Goal: Task Accomplishment & Management: Use online tool/utility

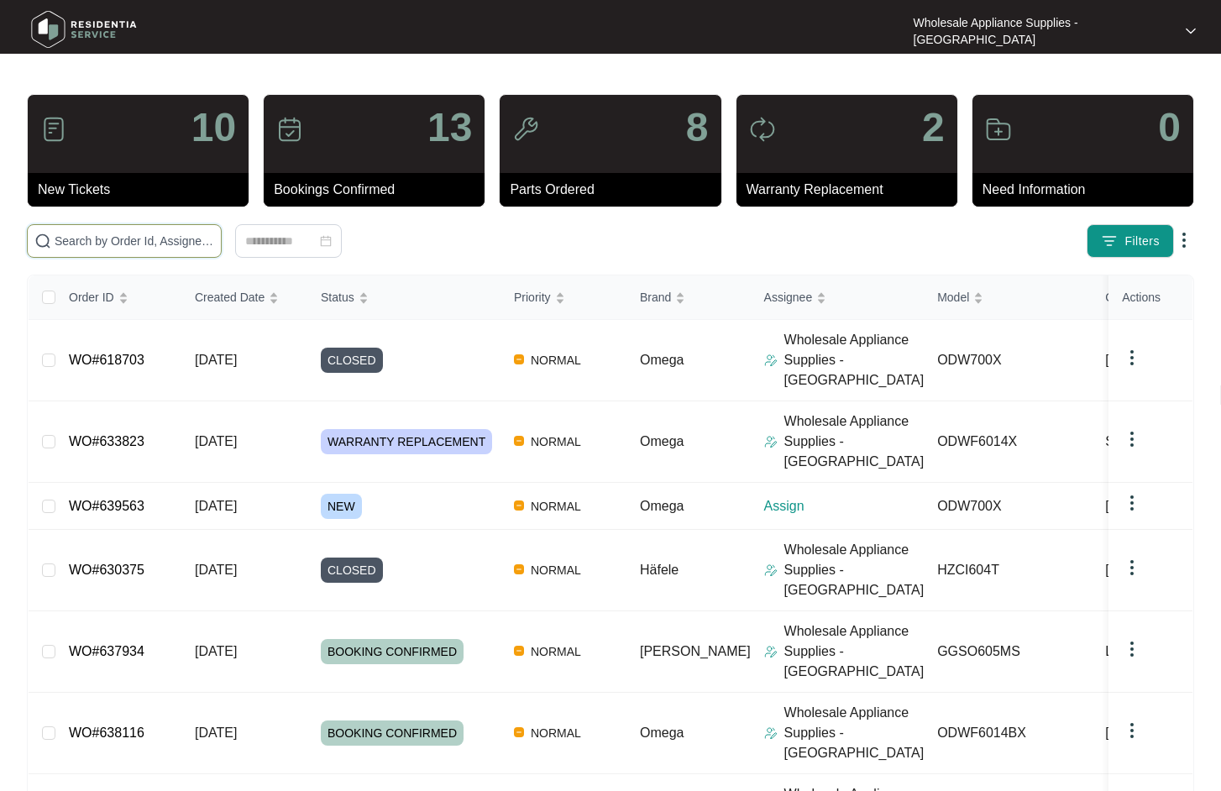
click at [144, 244] on input "text" at bounding box center [135, 241] width 160 height 18
paste input "634044"
type input "634044"
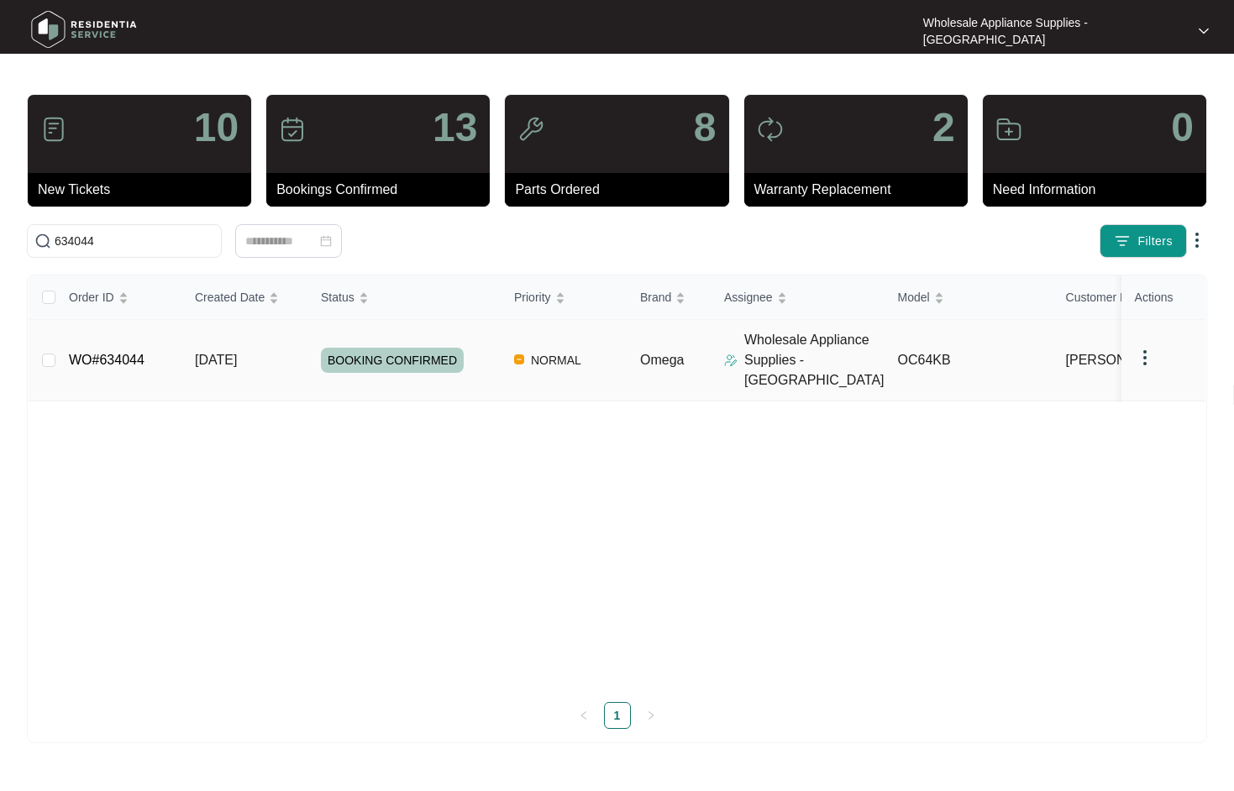
click at [228, 339] on td "[DATE]" at bounding box center [244, 360] width 126 height 81
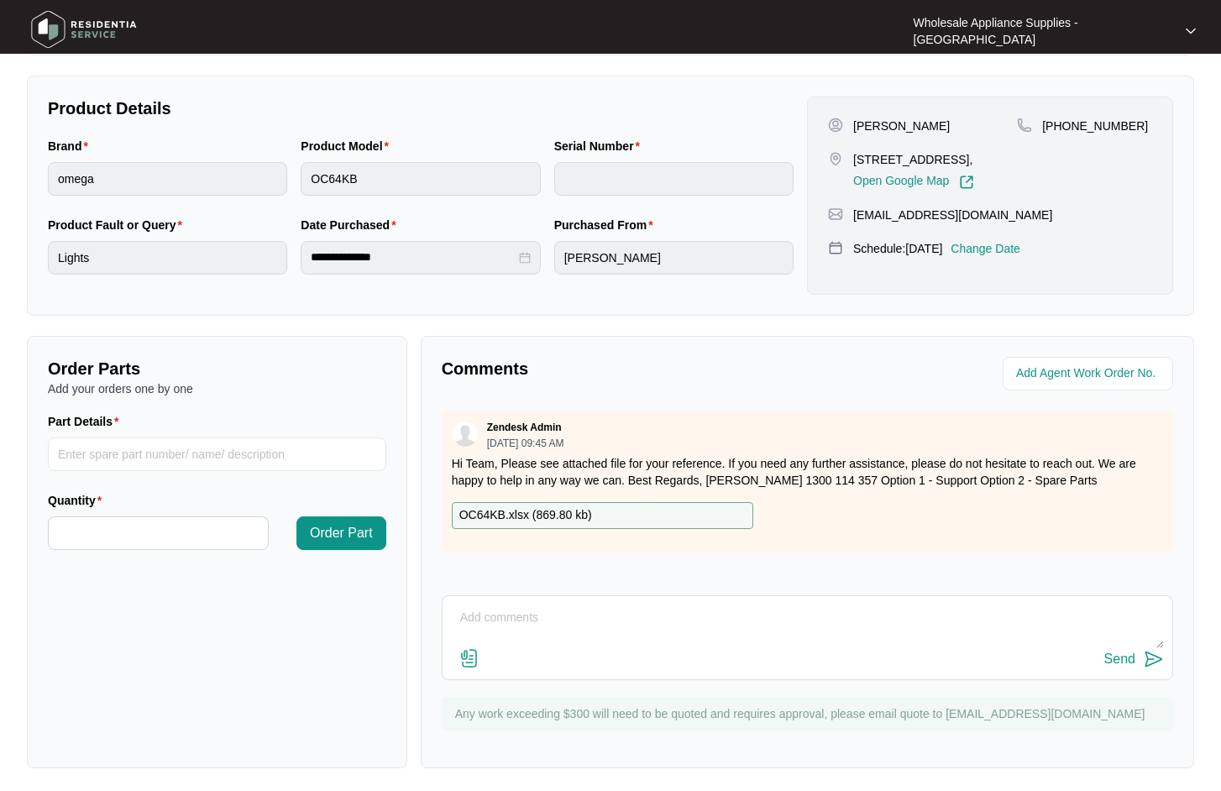
scroll to position [357, 0]
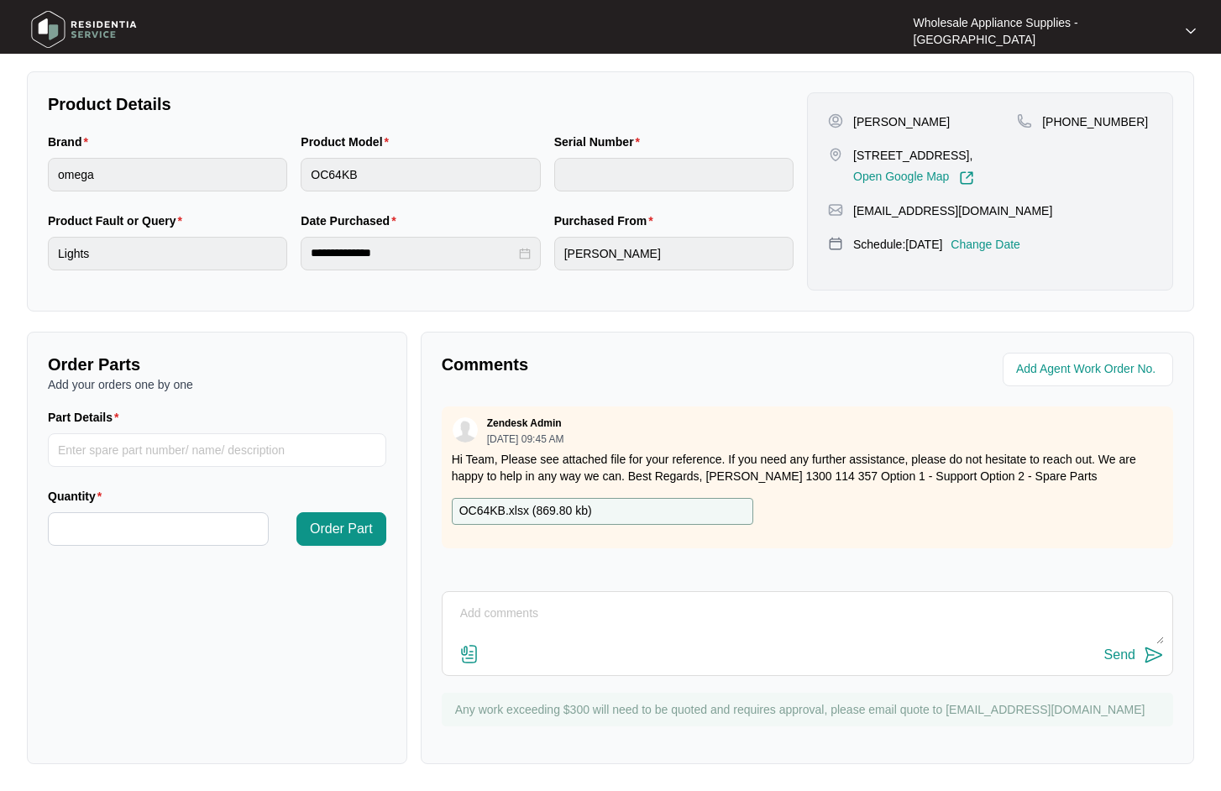
click at [657, 629] on textarea at bounding box center [807, 623] width 713 height 44
paste textarea "Hi Team, Can I have the following sent to [STREET_ADDRESS][PERSON_NAME][PERSON_…"
click at [927, 640] on textarea "Hi Team, Can I have the following sent to [STREET_ADDRESS][PERSON_NAME][PERSON_…" at bounding box center [807, 623] width 713 height 44
paste textarea "ELEMENTS SP19120"
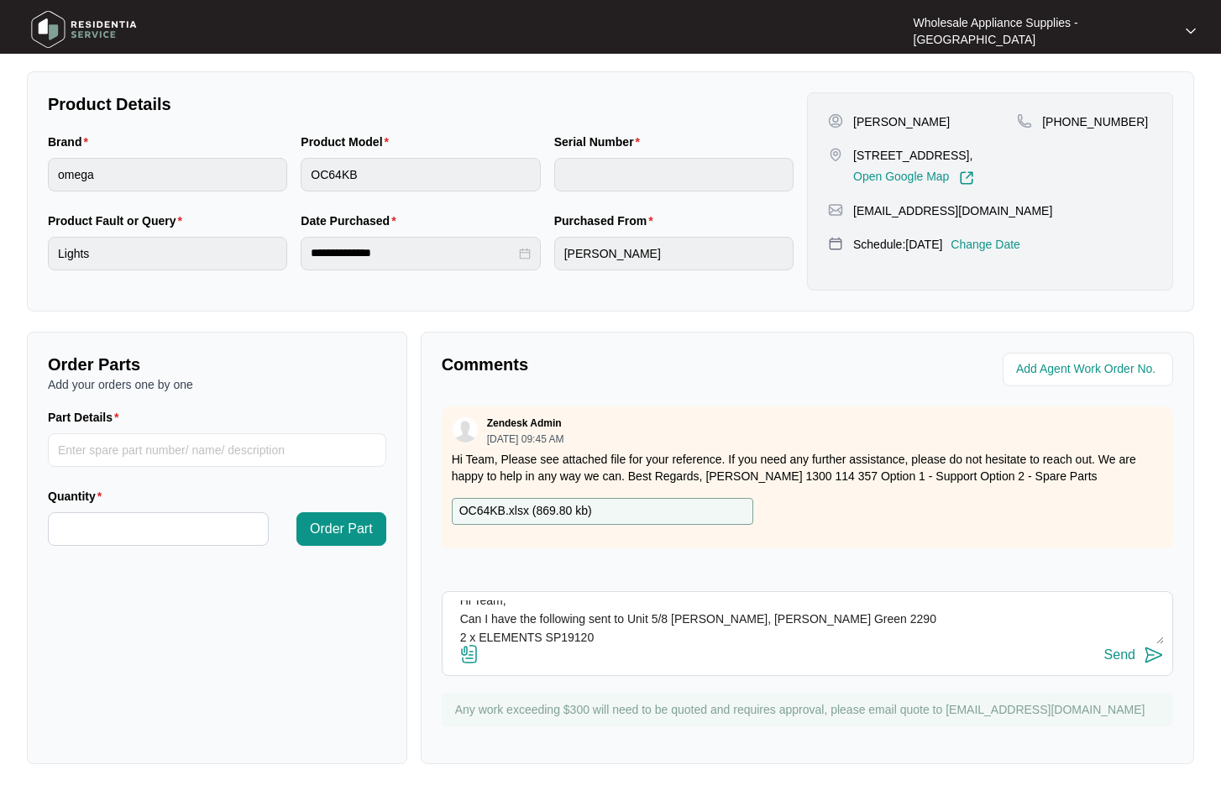
click at [648, 644] on div "Send" at bounding box center [807, 655] width 713 height 23
click at [670, 638] on textarea "Hi Team, Can I have the following sent to Unit 5/8 [PERSON_NAME], [PERSON_NAME]…" at bounding box center [807, 623] width 713 height 44
type textarea "Hi Team, Can I have the following sent to Unit 5/8 [PERSON_NAME], [PERSON_NAME]…"
click at [1120, 660] on div "Send" at bounding box center [1120, 655] width 31 height 15
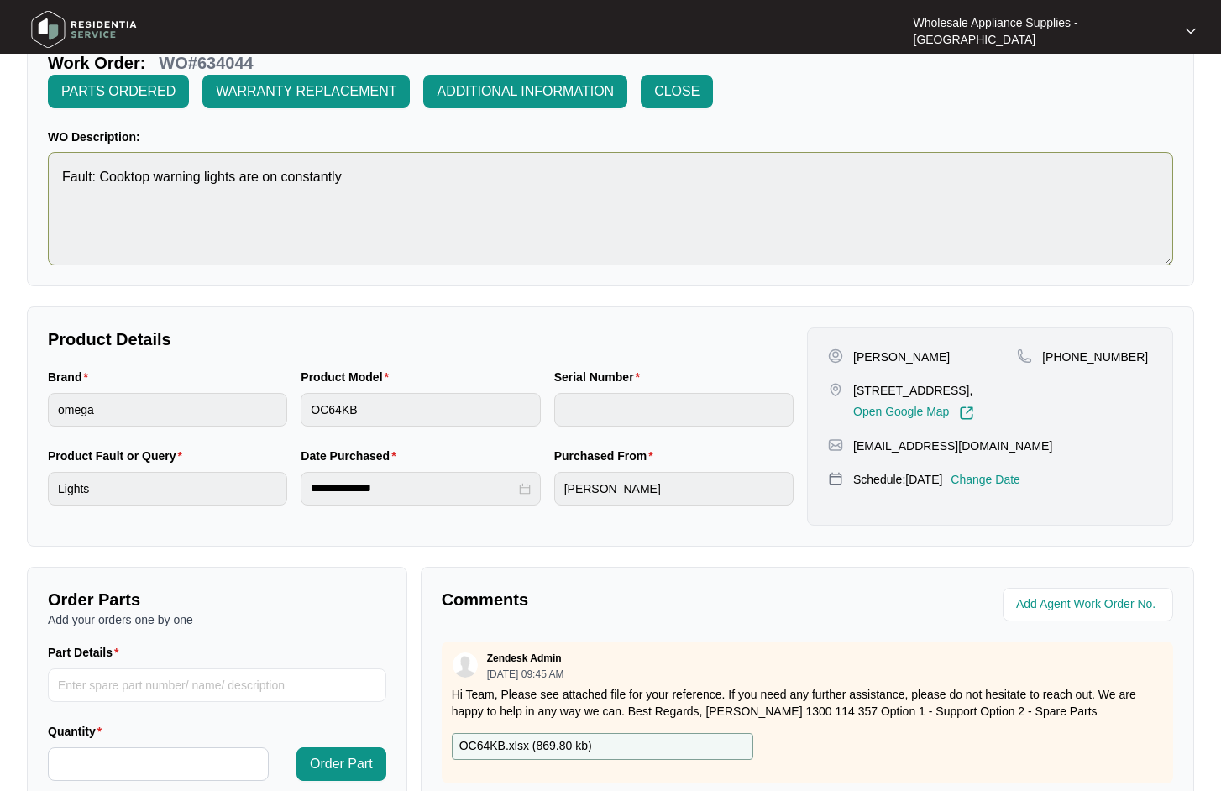
scroll to position [0, 0]
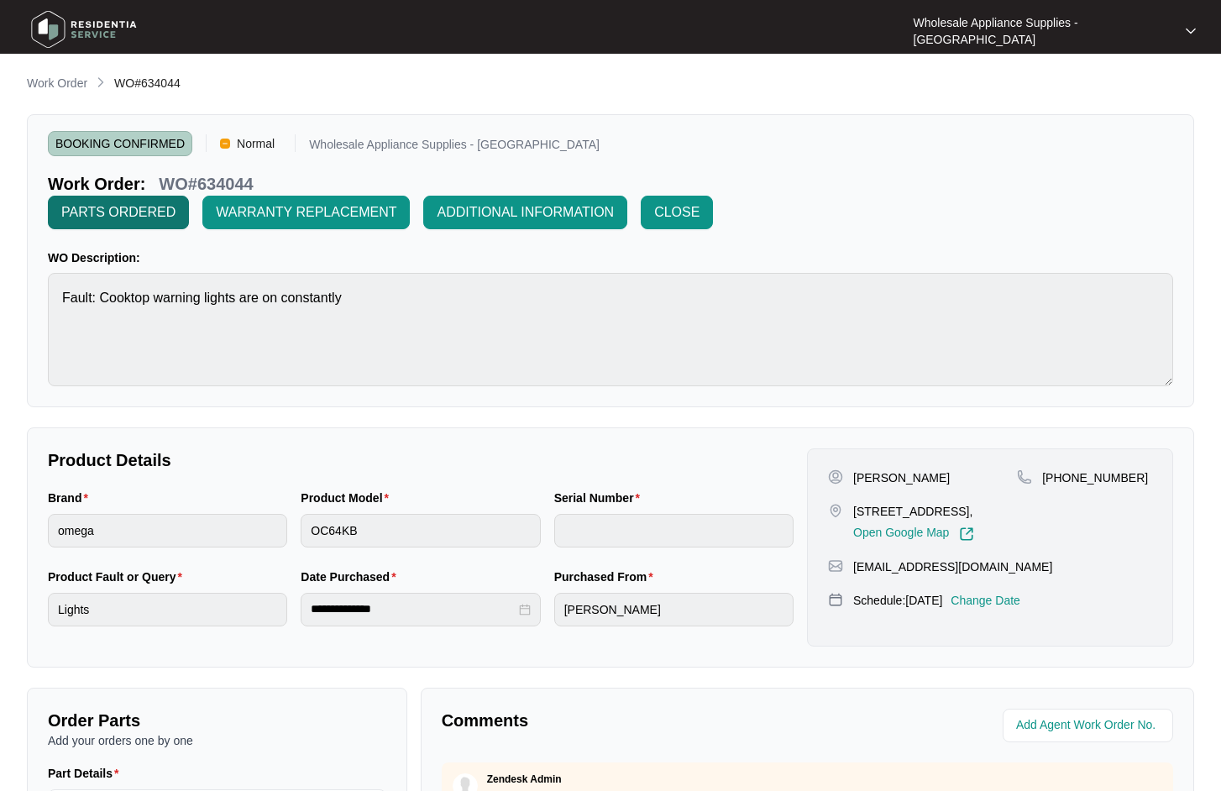
click at [136, 212] on span "PARTS ORDERED" at bounding box center [118, 212] width 114 height 20
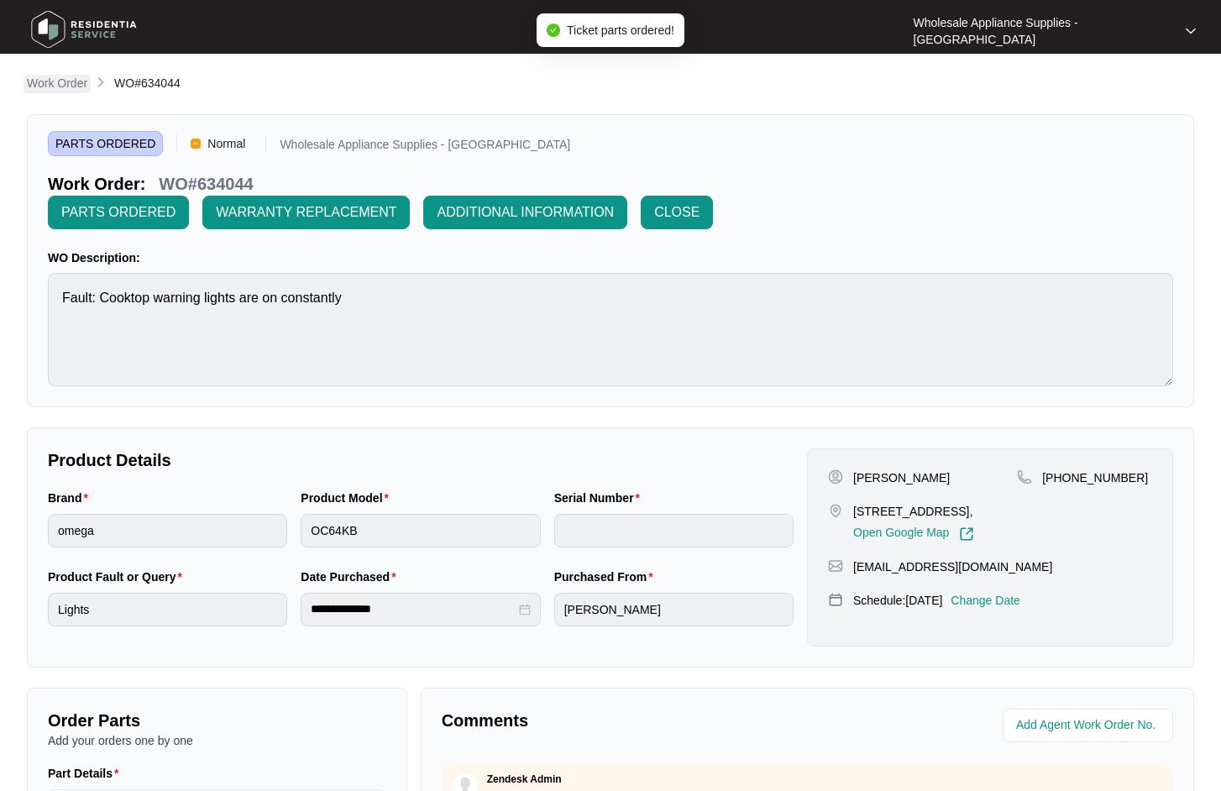
click at [73, 80] on p "Work Order" at bounding box center [57, 83] width 60 height 17
